Goal: Transaction & Acquisition: Obtain resource

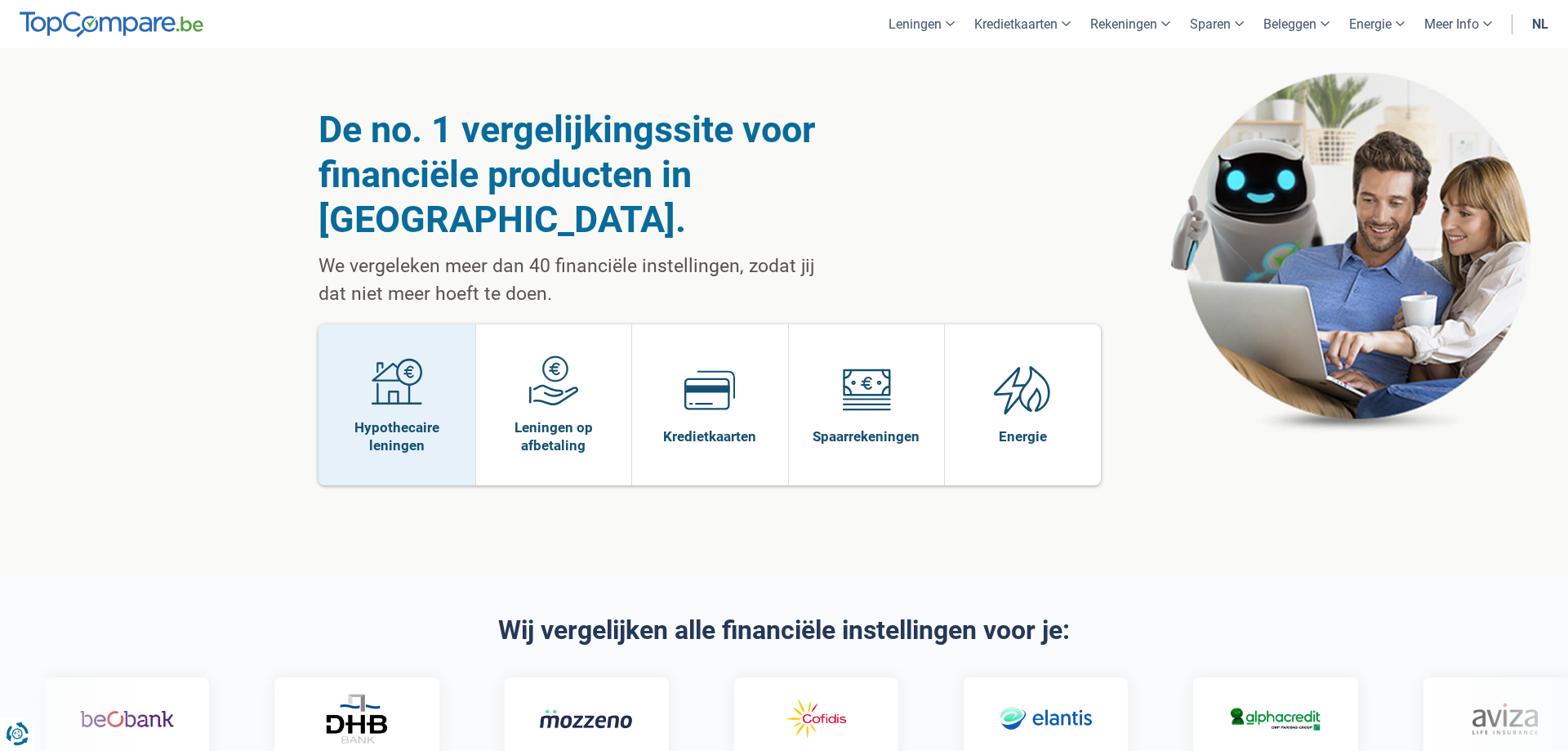
click at [425, 418] on span "Hypothecaire leningen" at bounding box center [397, 436] width 141 height 36
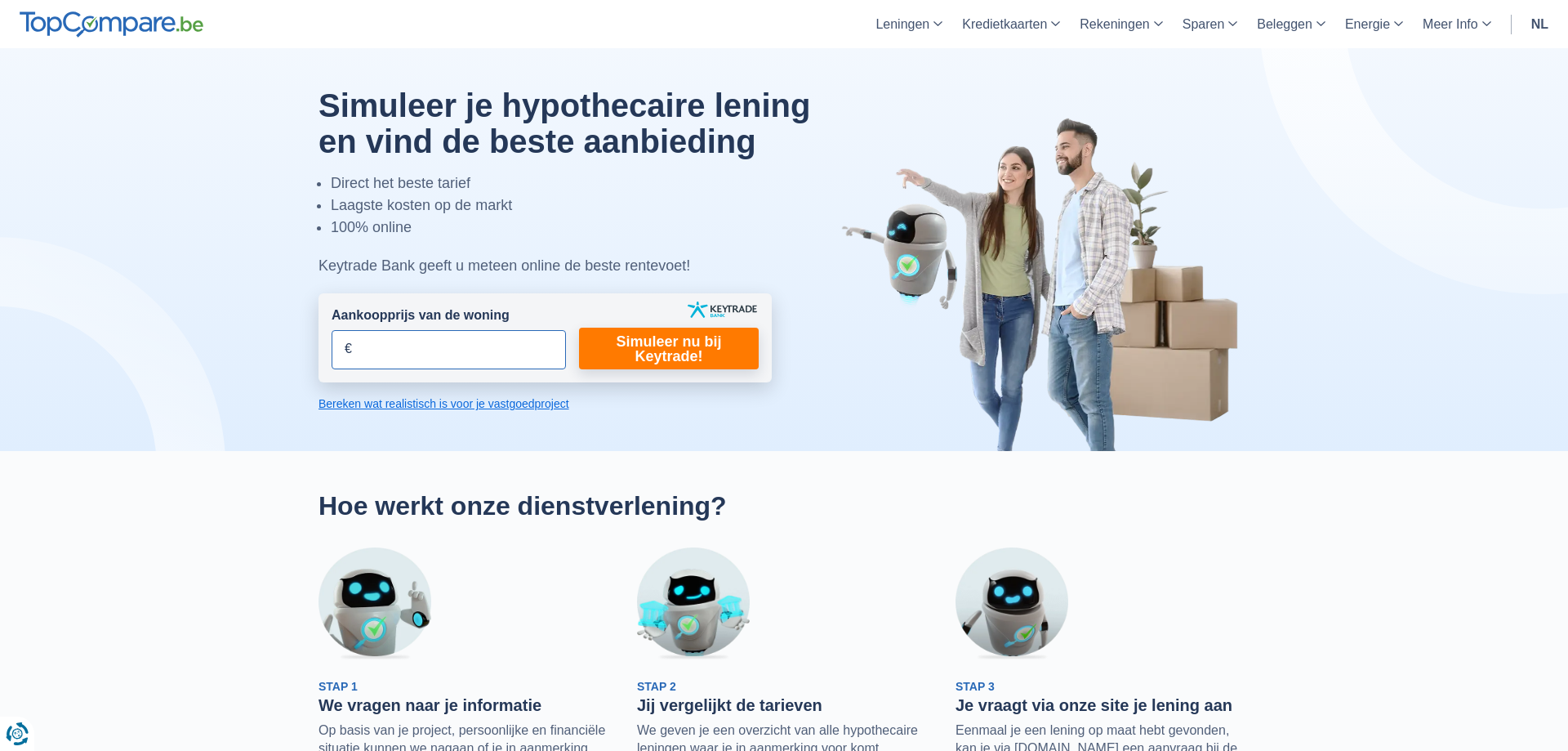
click at [451, 352] on input "Aankoopprijs van de woning" at bounding box center [449, 349] width 234 height 39
type input "415.000"
click at [648, 353] on link "Simuleer nu bij Keytrade!" at bounding box center [668, 348] width 180 height 41
click at [631, 347] on link "Simuleer nu bij Keytrade!" at bounding box center [668, 348] width 180 height 41
